Goal: Task Accomplishment & Management: Manage account settings

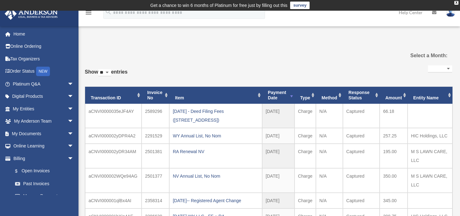
select select
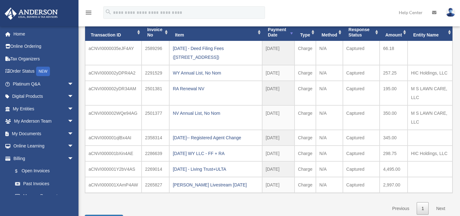
click at [448, 10] on img at bounding box center [450, 12] width 9 height 9
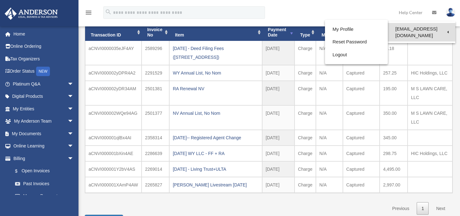
click at [426, 28] on link "[EMAIL_ADDRESS][DOMAIN_NAME]" at bounding box center [421, 32] width 67 height 19
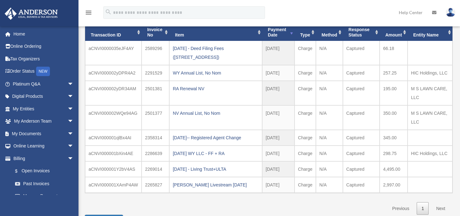
click at [449, 15] on img at bounding box center [450, 12] width 9 height 9
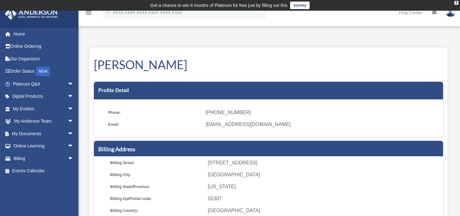
click at [453, 13] on img at bounding box center [450, 12] width 9 height 9
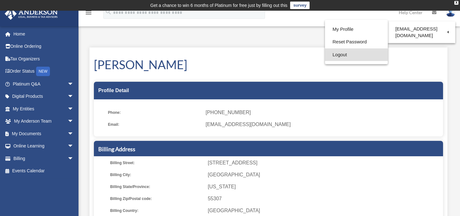
click at [354, 49] on link "Logout" at bounding box center [356, 54] width 63 height 13
